Goal: Task Accomplishment & Management: Complete application form

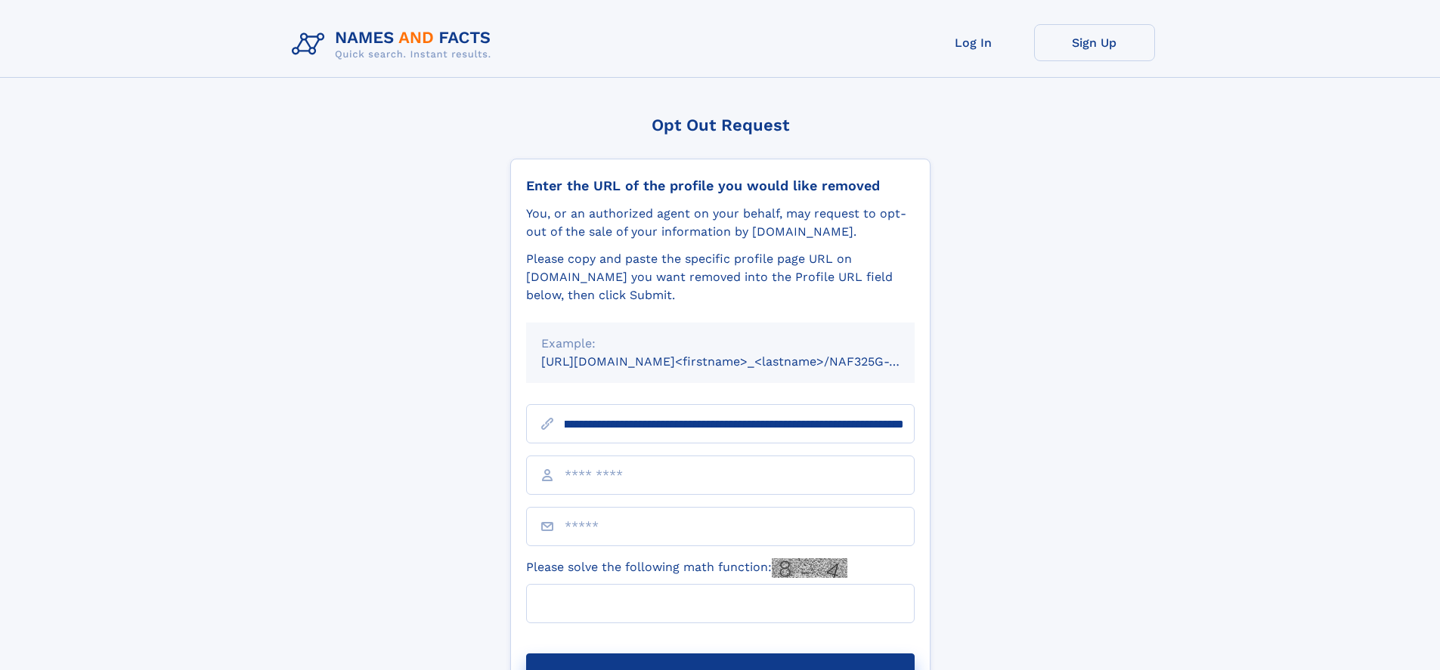
scroll to position [0, 184]
type input "**********"
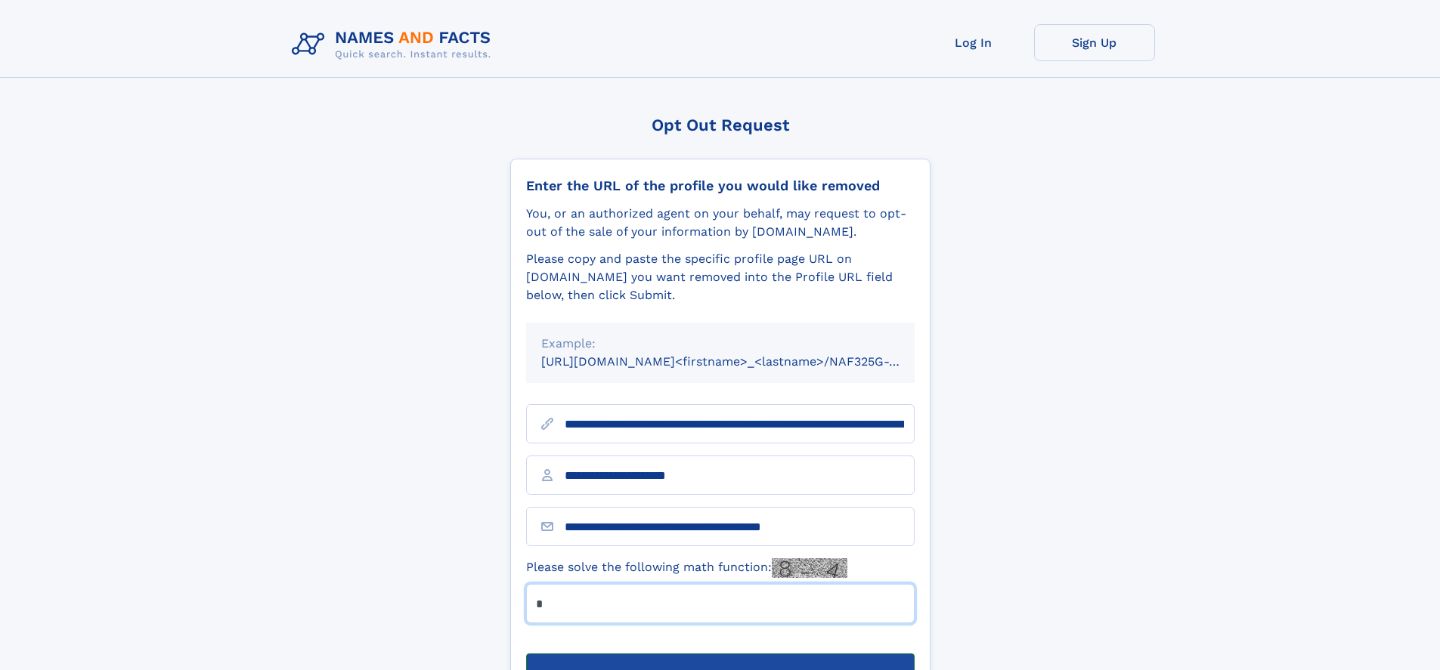
type input "*"
click at [720, 654] on button "Submit Opt Out Request" at bounding box center [720, 678] width 389 height 48
